Goal: Communication & Community: Answer question/provide support

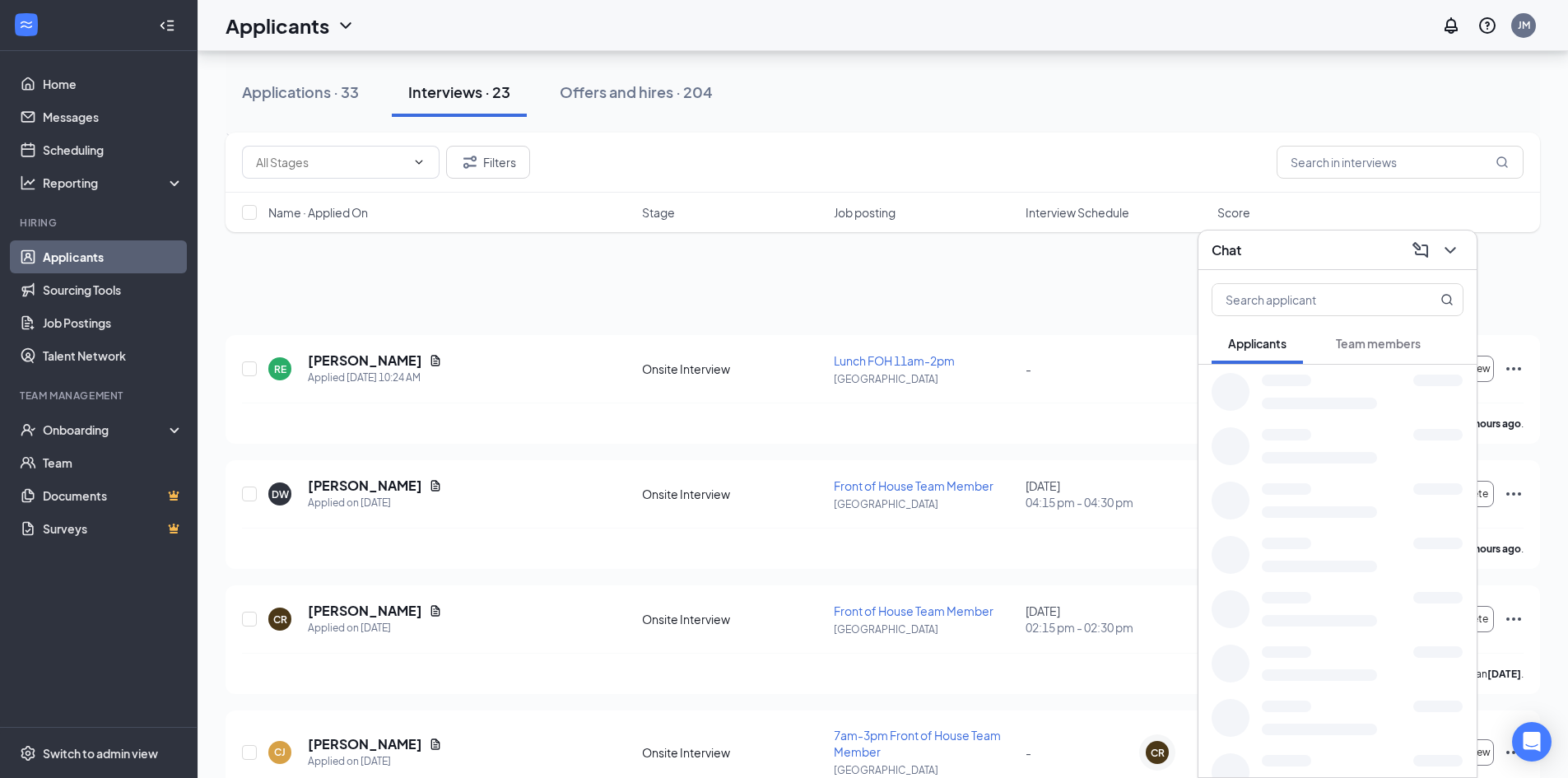
scroll to position [576, 0]
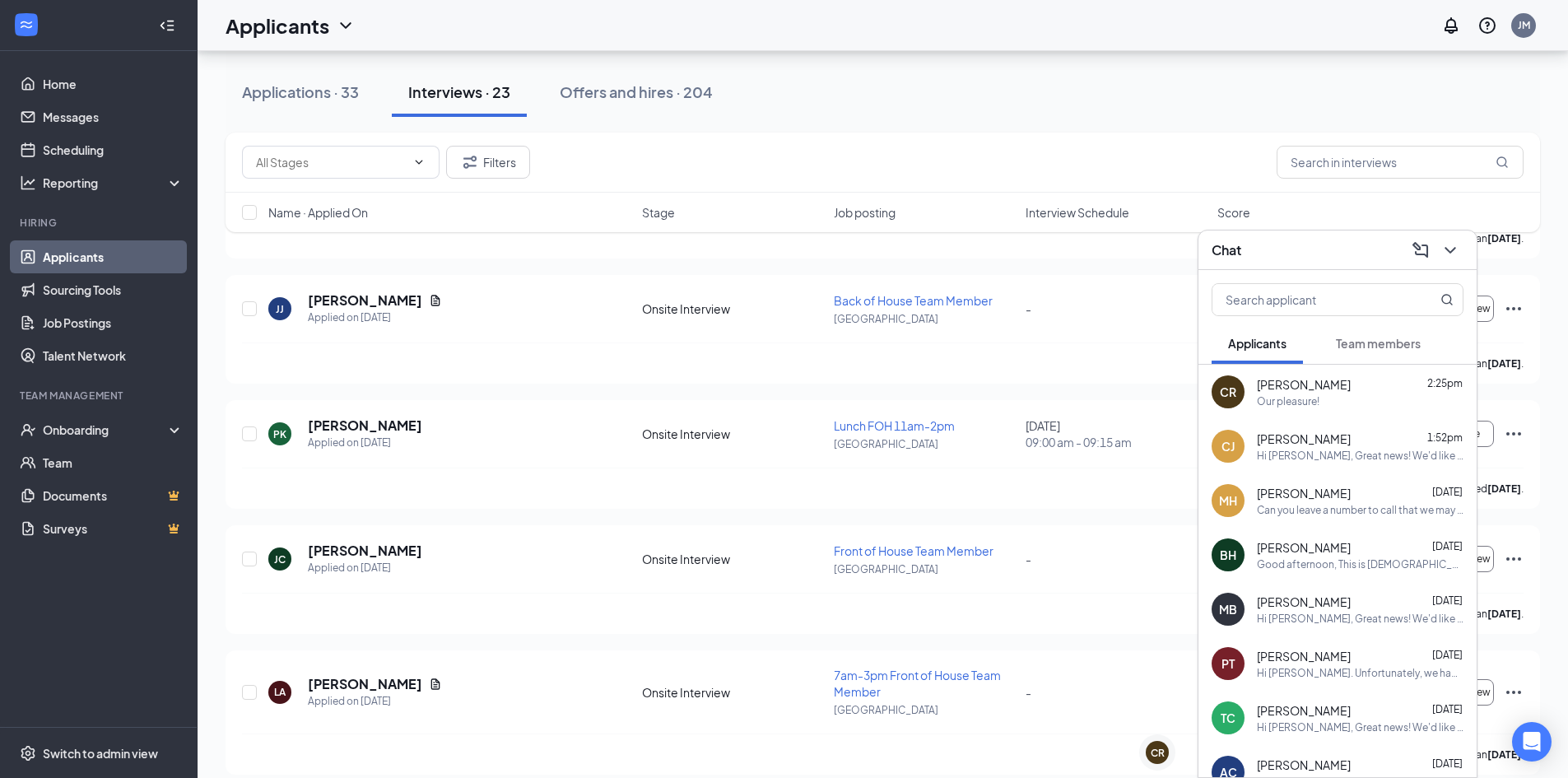
click at [1380, 351] on div "Team members" at bounding box center [1378, 343] width 85 height 16
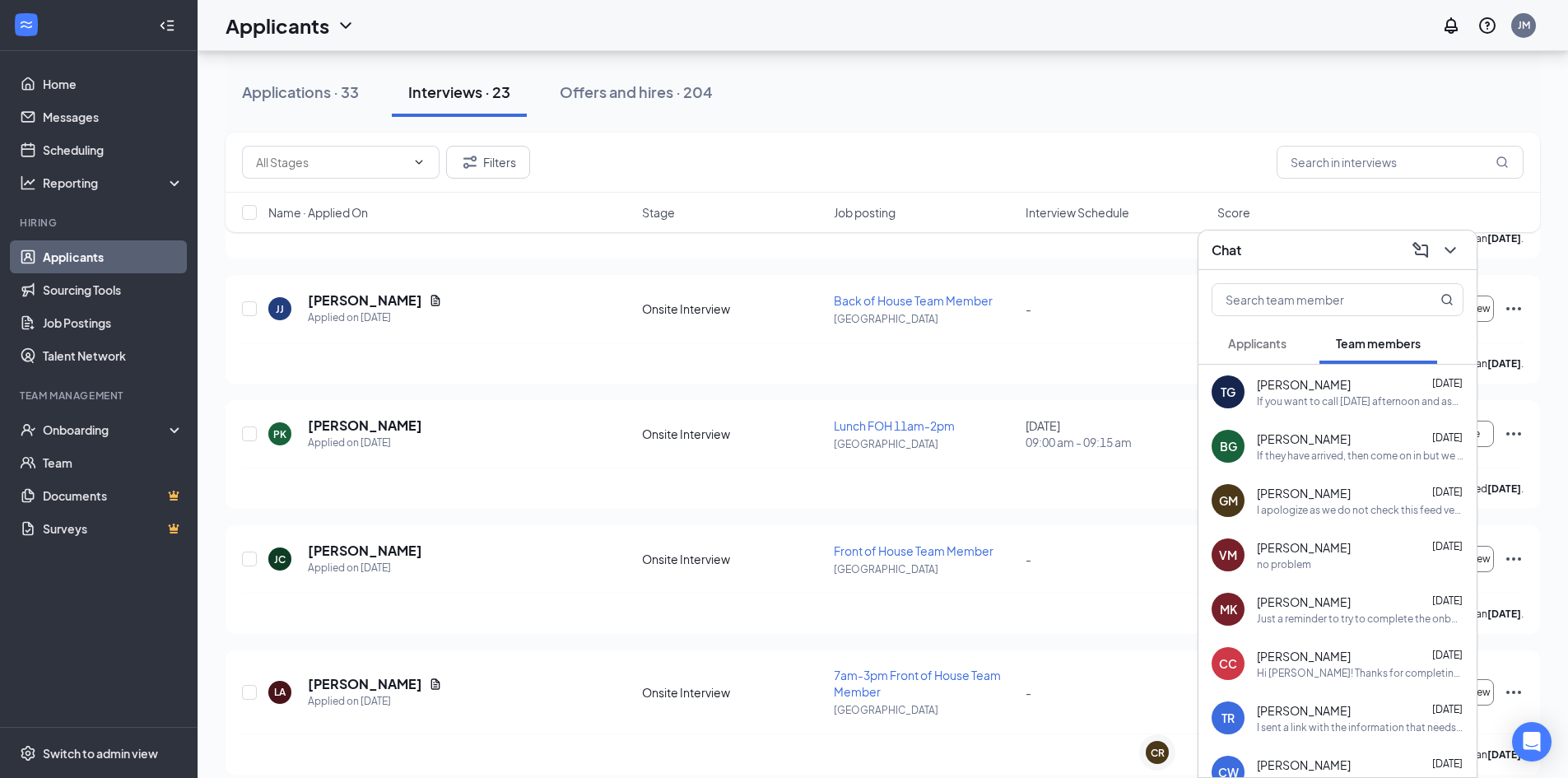
click at [1286, 349] on span "Applicants" at bounding box center [1257, 343] width 58 height 15
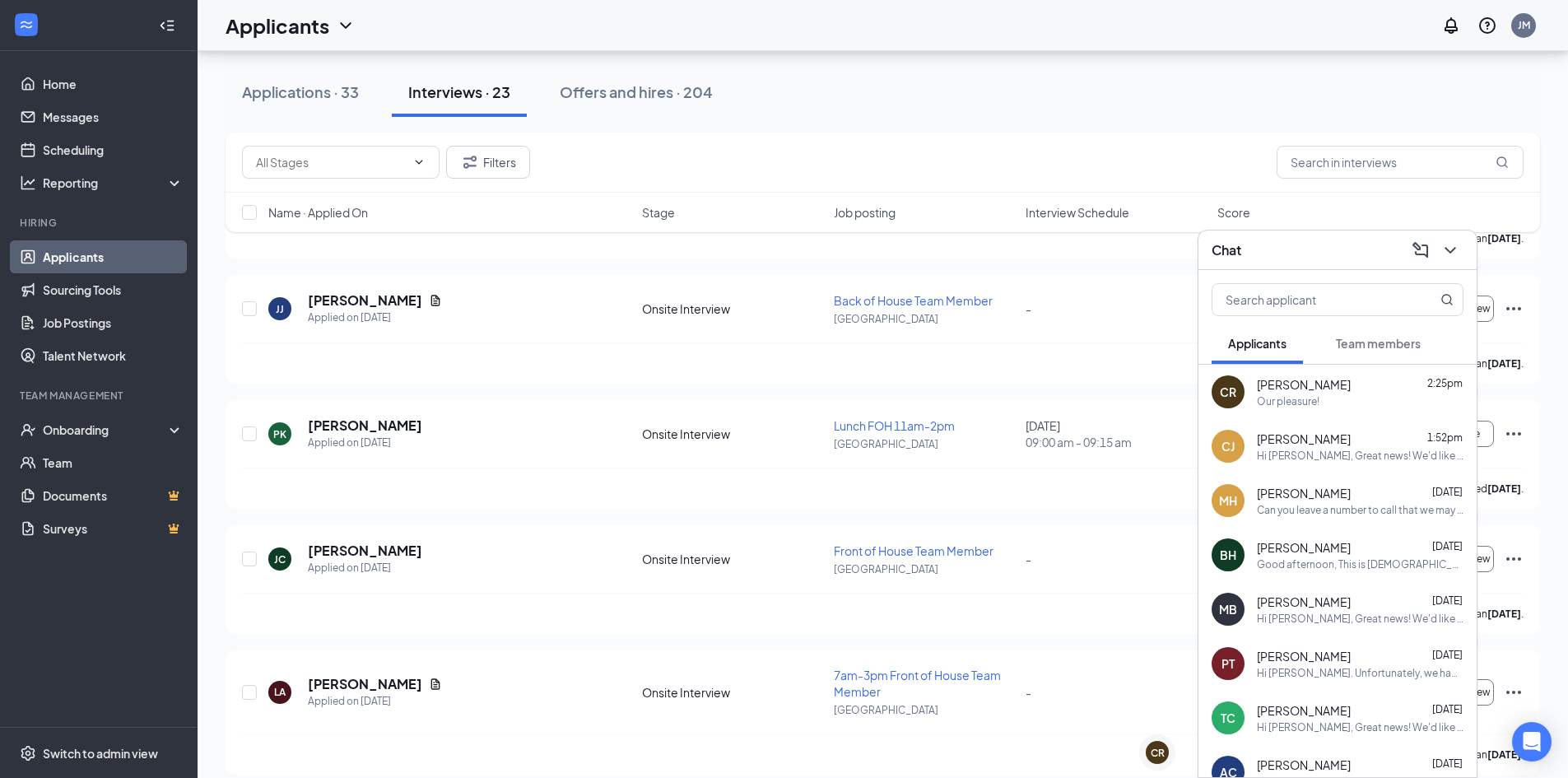
click at [1311, 253] on div "Chat" at bounding box center [1337, 250] width 251 height 26
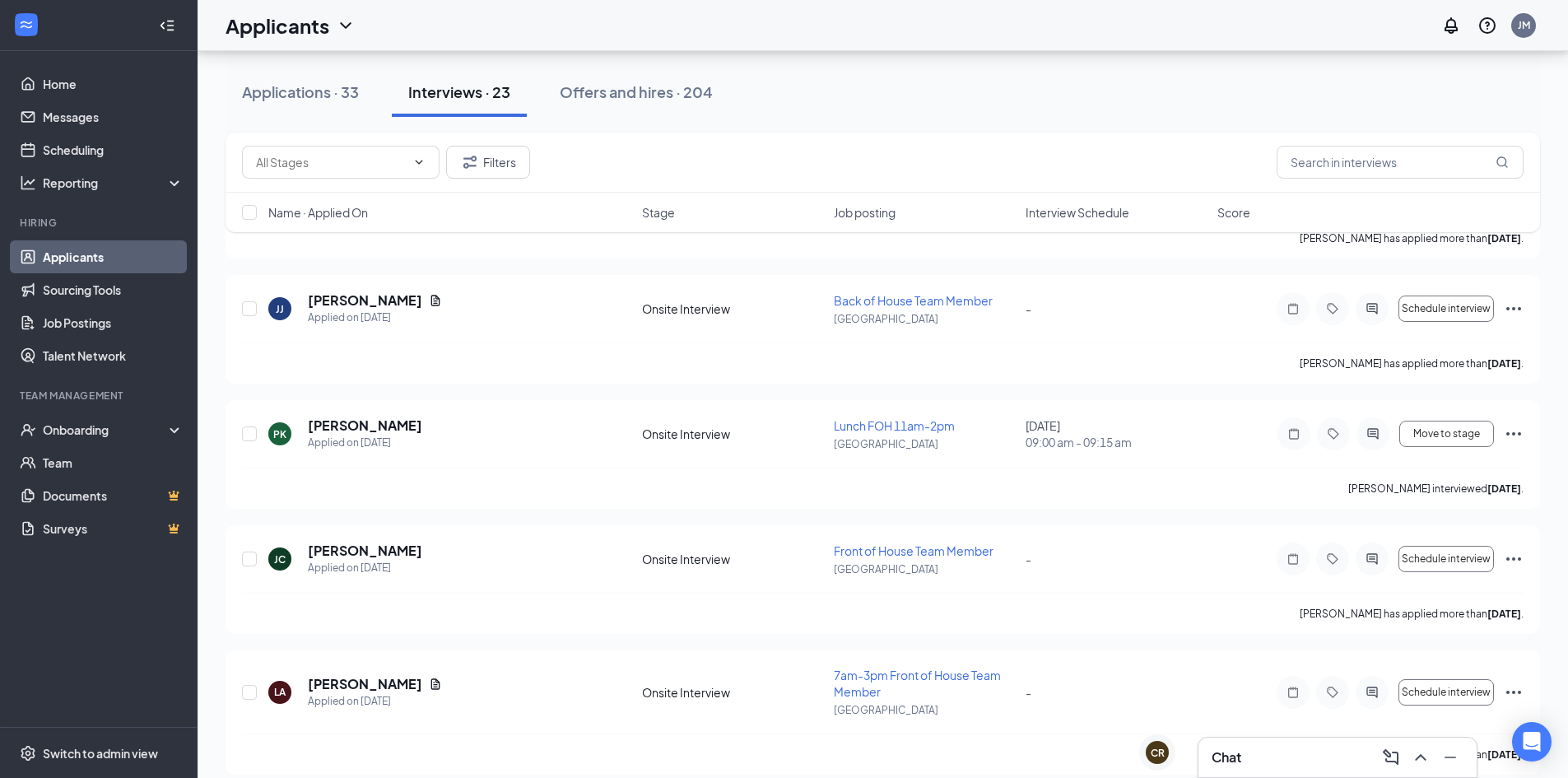
click at [1340, 756] on div "Chat" at bounding box center [1337, 757] width 251 height 27
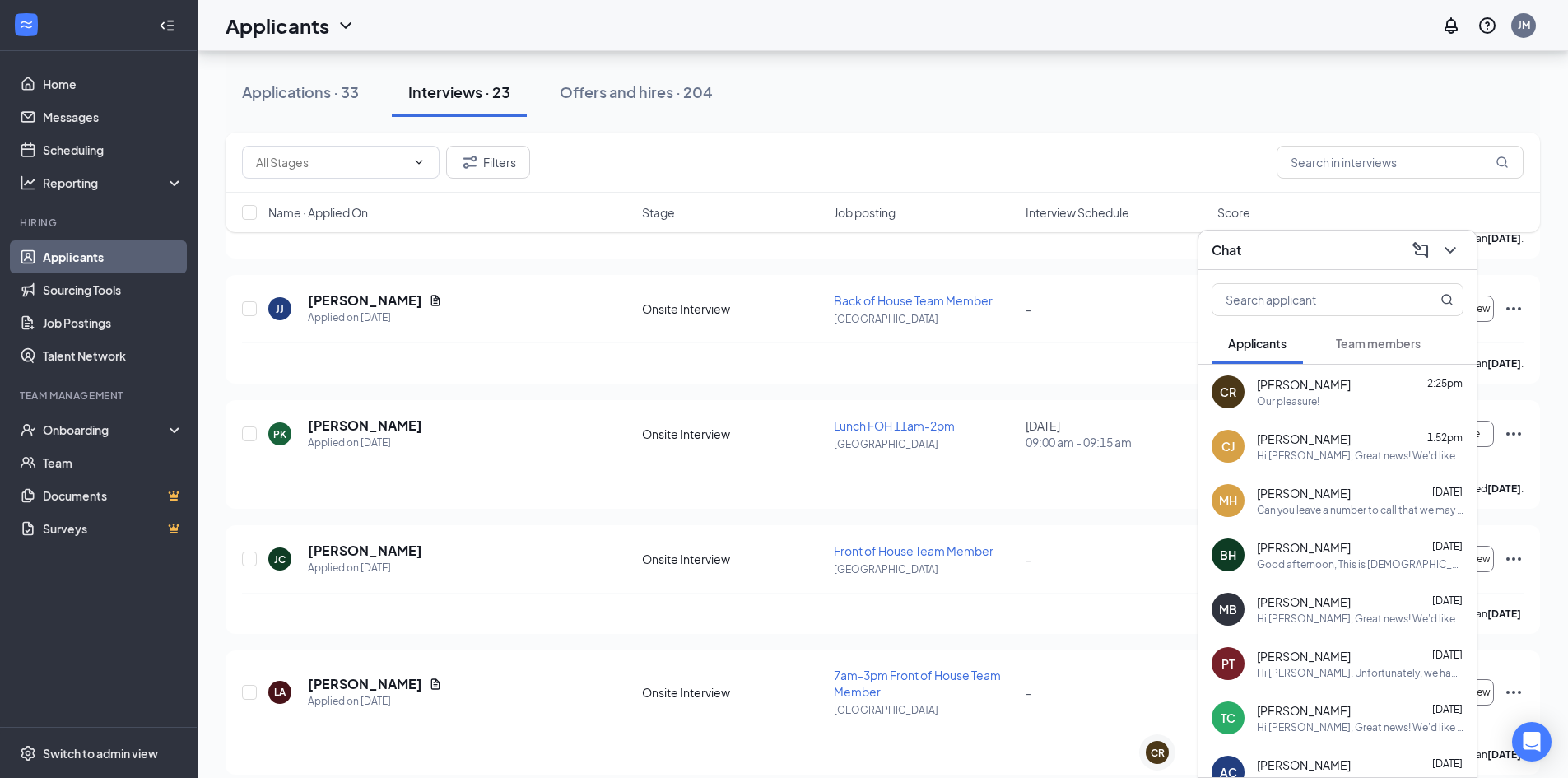
click at [1395, 344] on span "Team members" at bounding box center [1378, 343] width 85 height 15
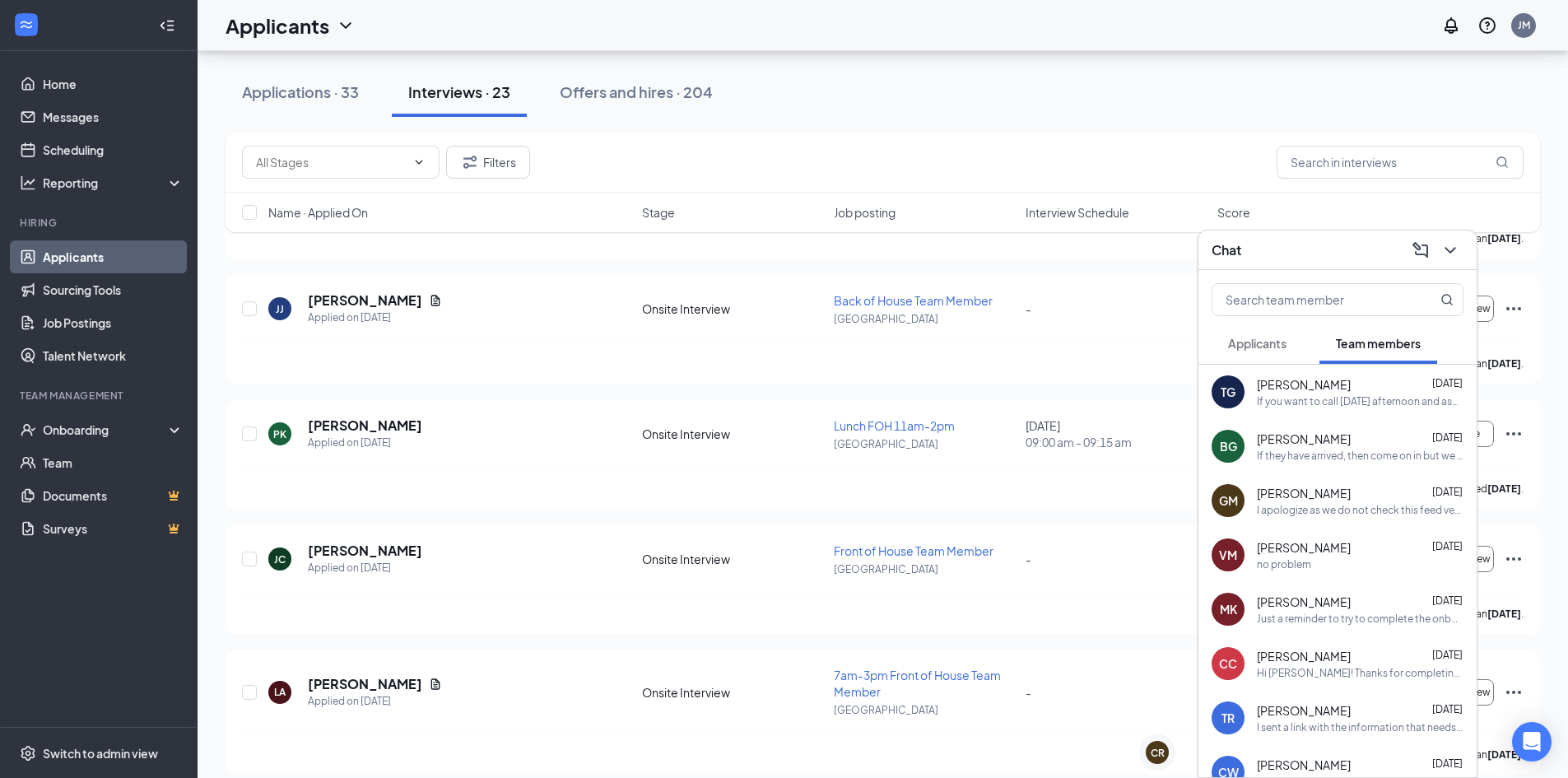
click at [1371, 605] on div "[PERSON_NAME] [DATE]" at bounding box center [1359, 601] width 207 height 16
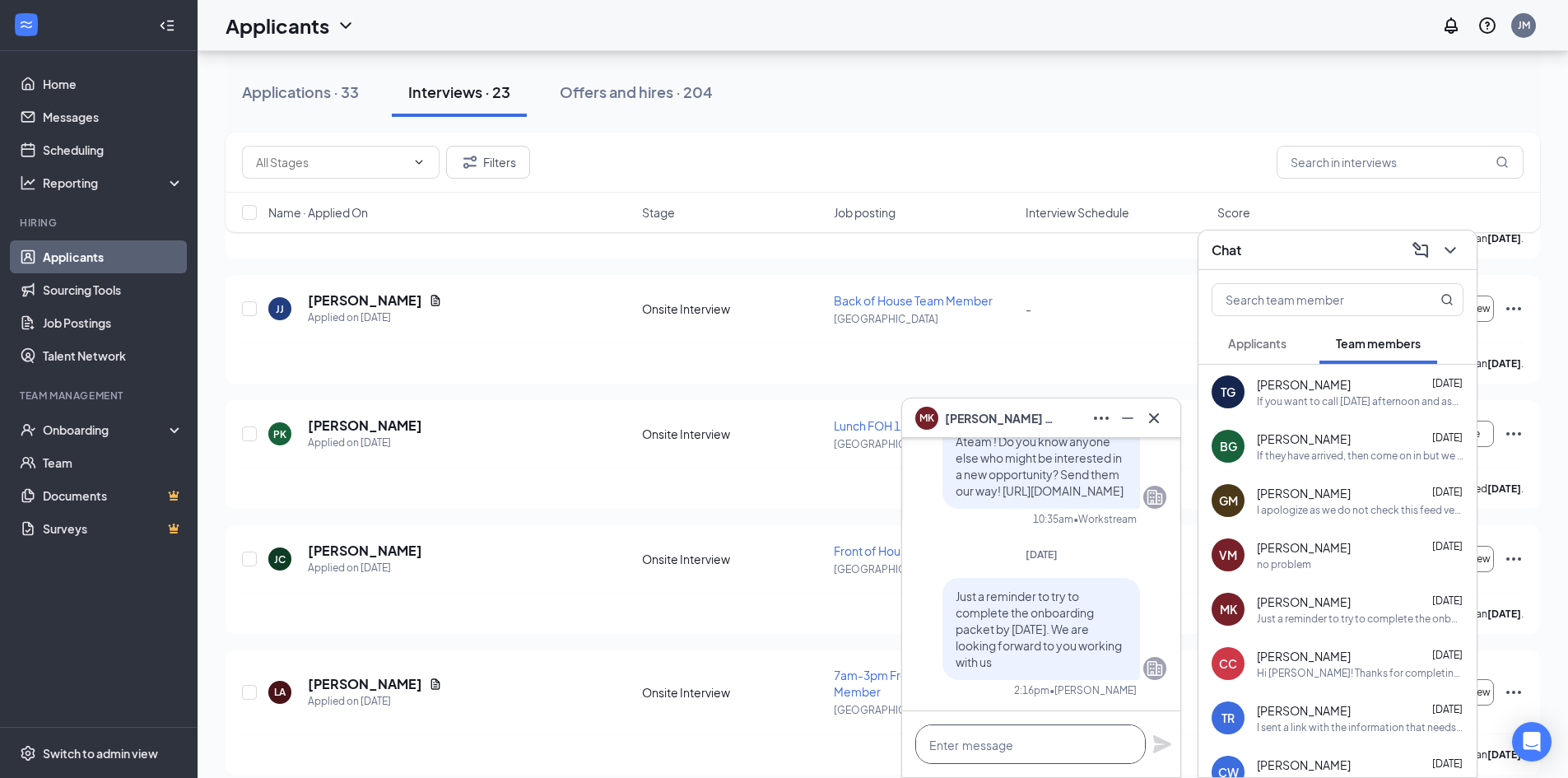
click at [1062, 742] on textarea at bounding box center [1030, 745] width 231 height 40
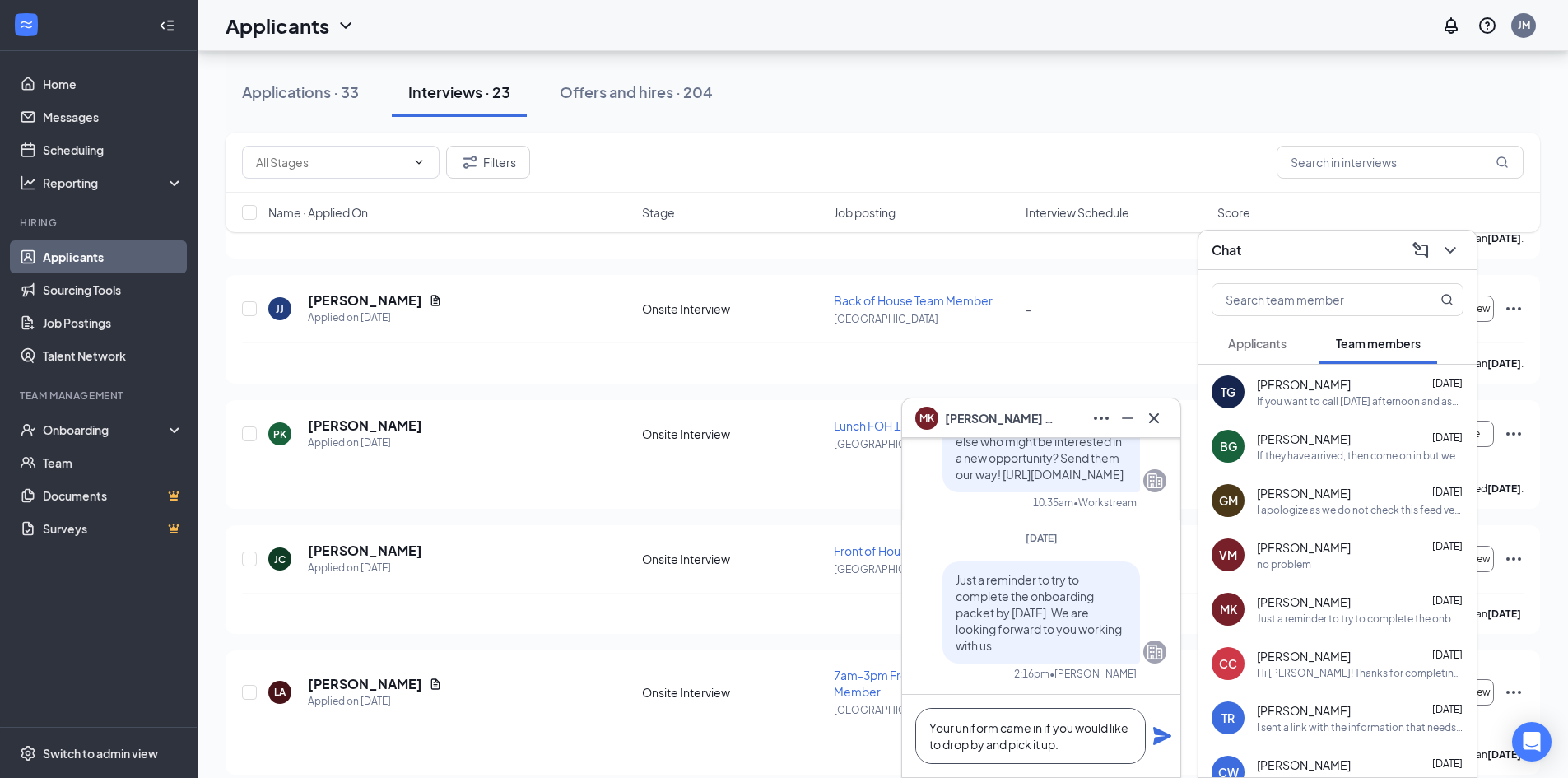
type textarea "Your uniform came in if you would like to drop by and pick it up."
click at [1160, 740] on icon "Plane" at bounding box center [1162, 736] width 18 height 18
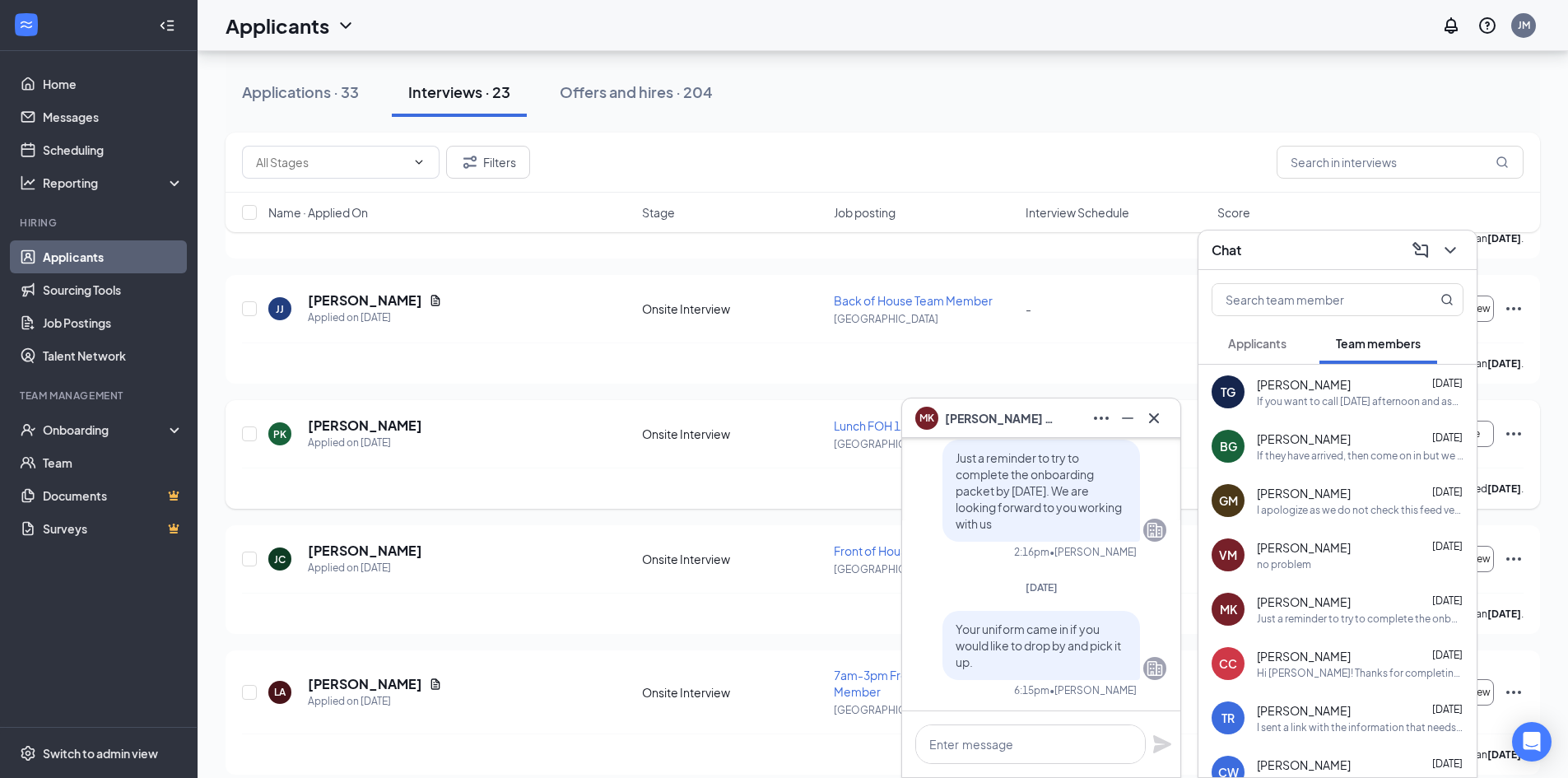
scroll to position [0, 0]
click at [1145, 418] on icon "Cross" at bounding box center [1153, 418] width 20 height 20
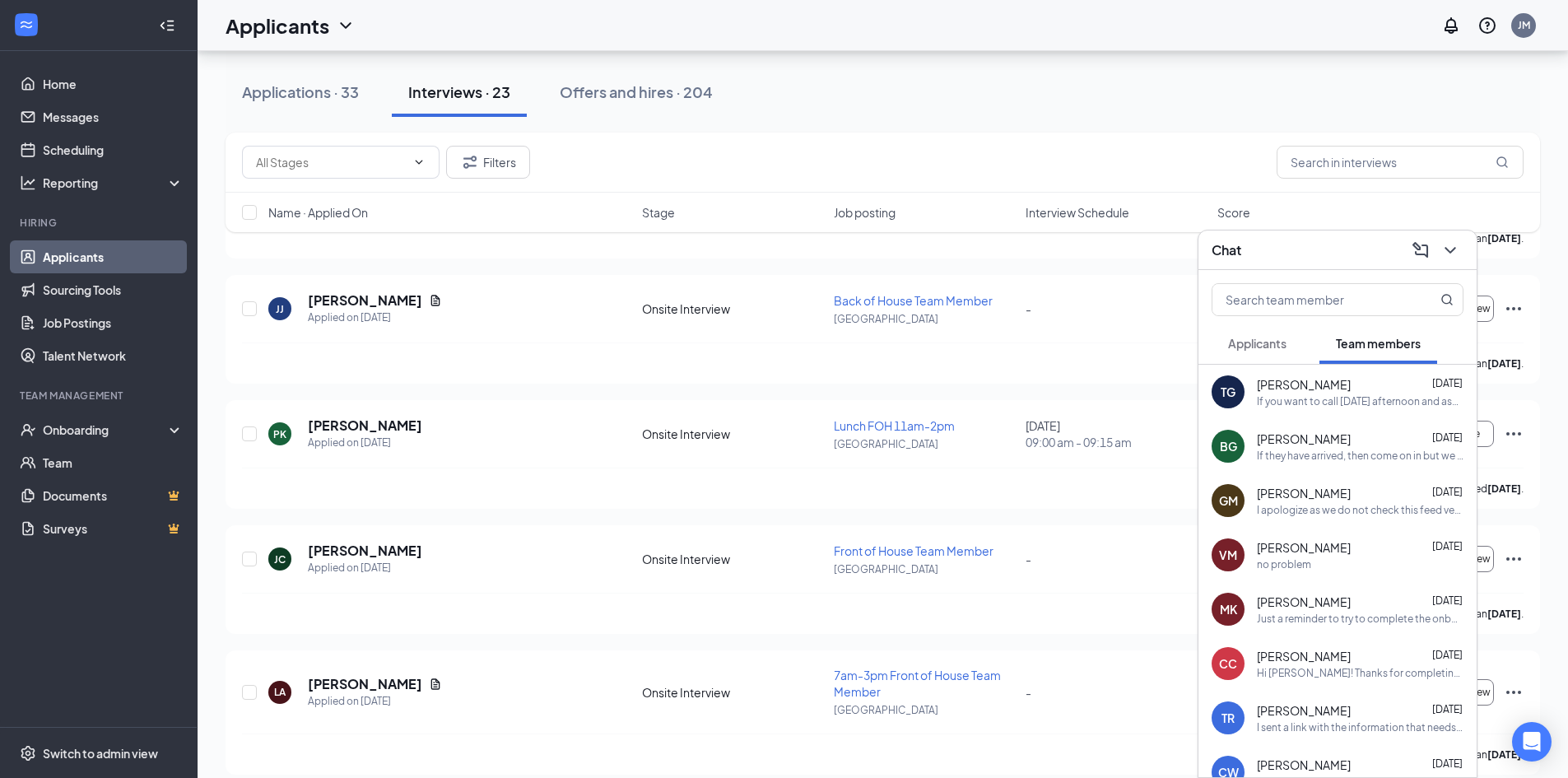
click at [1307, 252] on div "Chat" at bounding box center [1337, 250] width 251 height 26
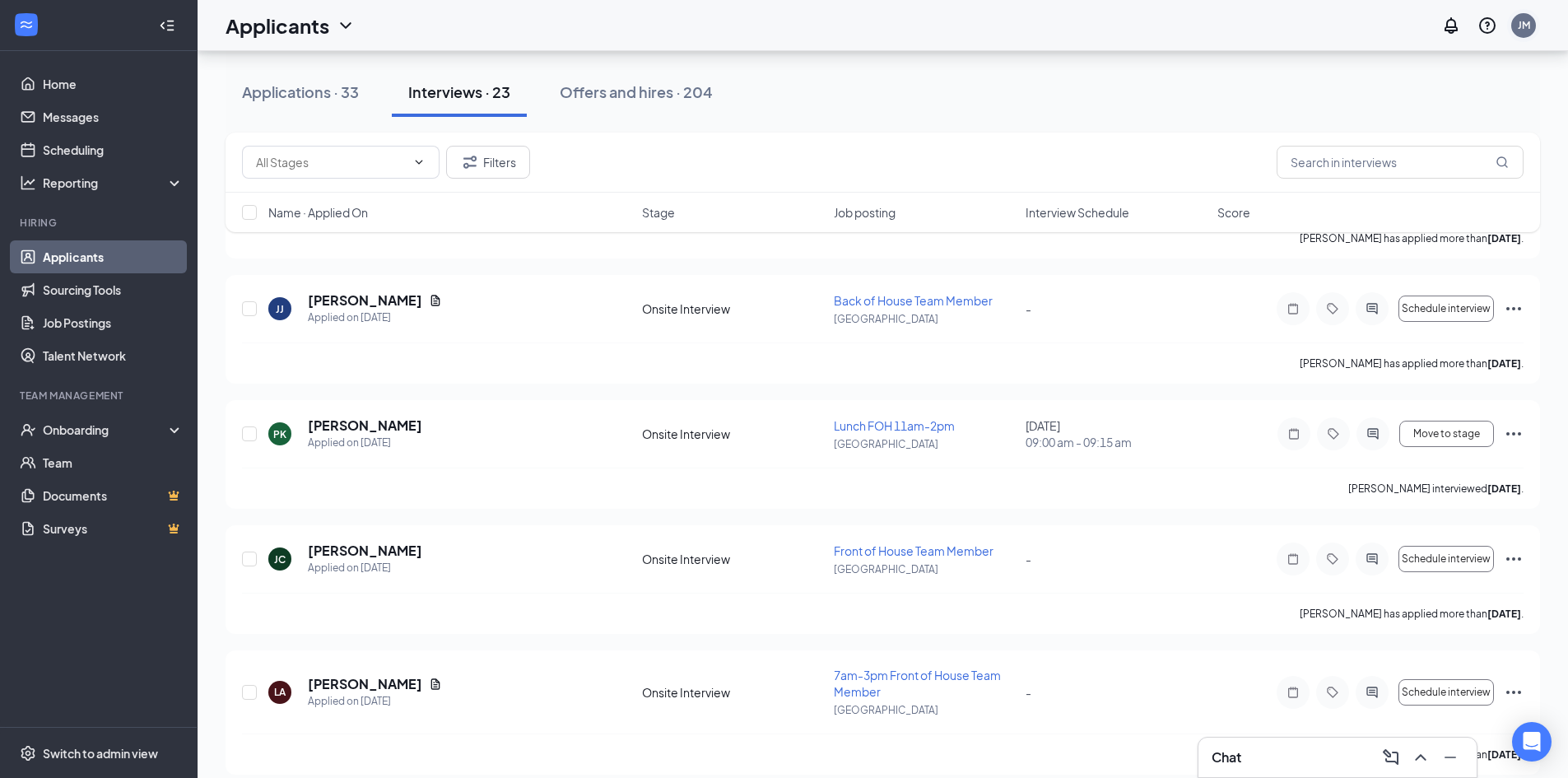
click at [1534, 32] on div "JM" at bounding box center [1523, 25] width 25 height 25
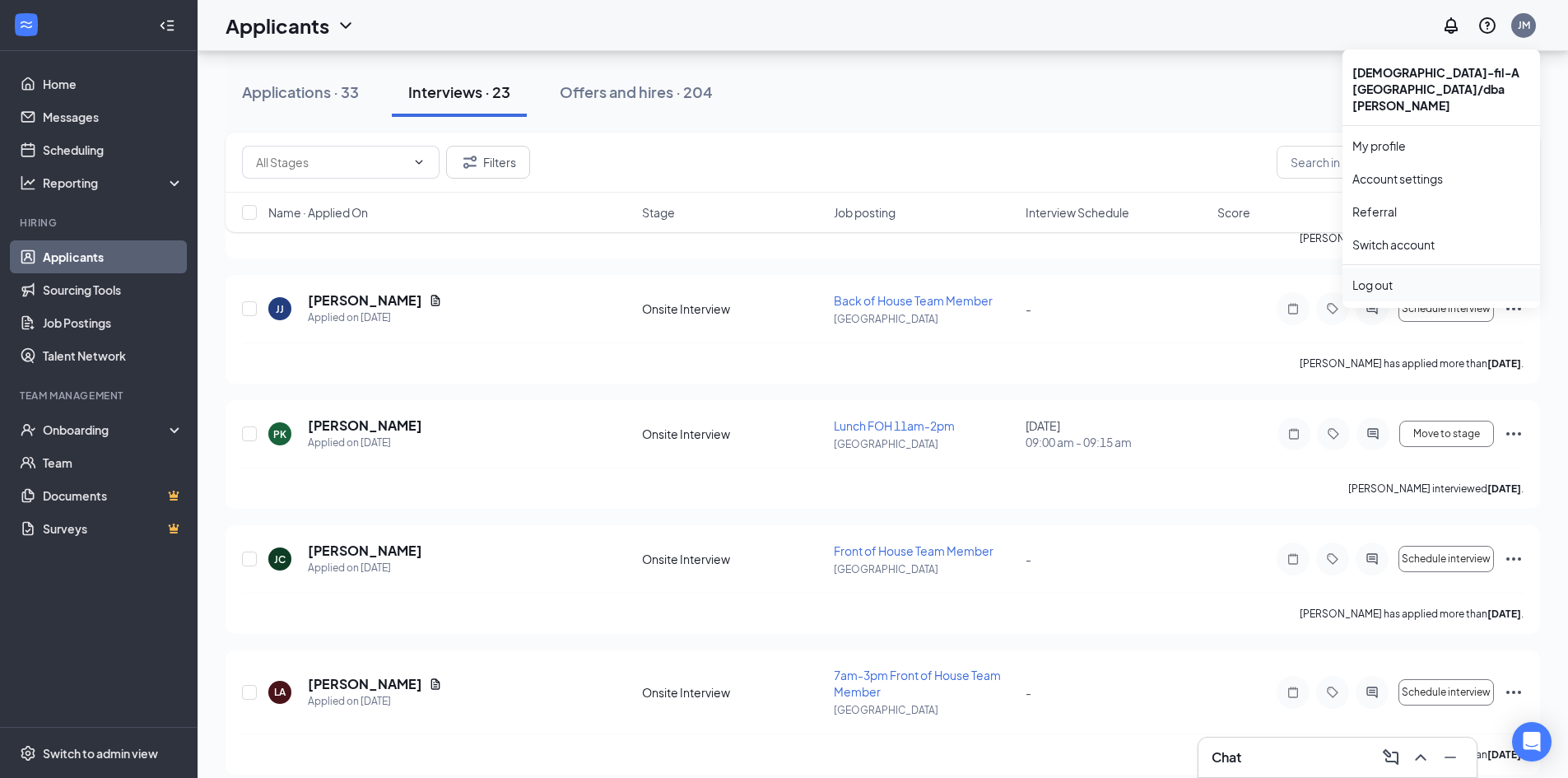
click at [1402, 269] on li "Log out" at bounding box center [1441, 285] width 197 height 33
